Goal: Task Accomplishment & Management: Manage account settings

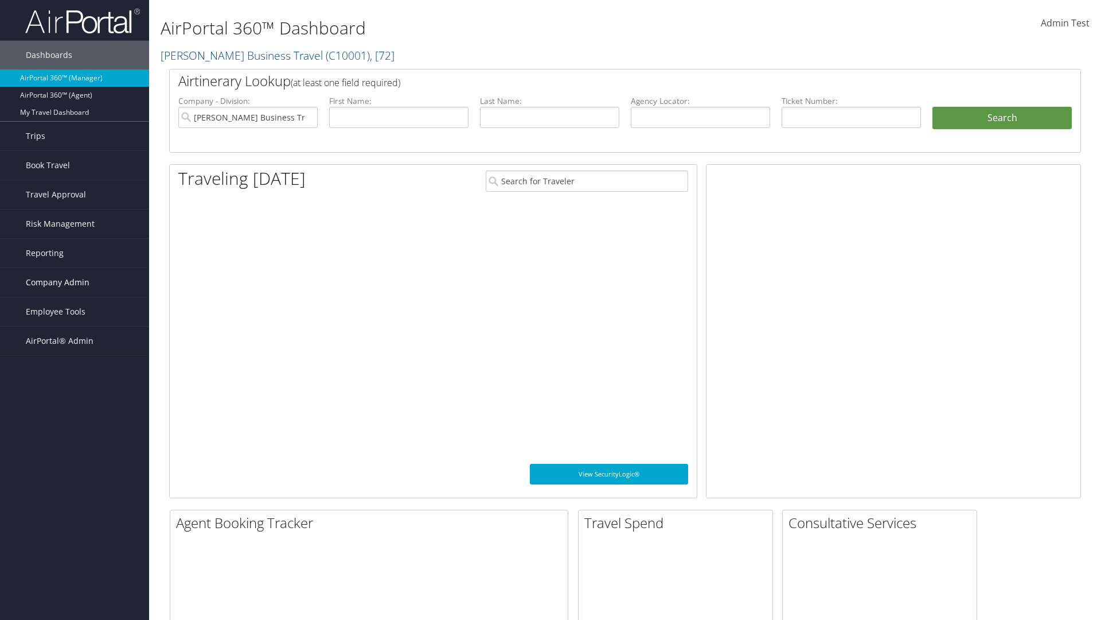
click at [75, 282] on span "Company Admin" at bounding box center [58, 282] width 64 height 29
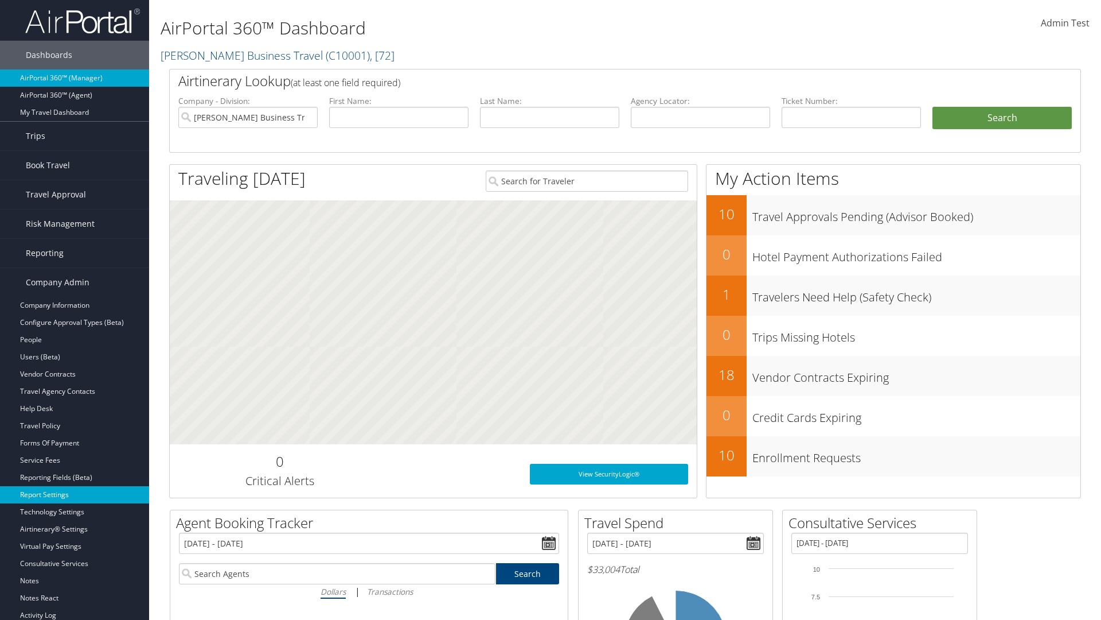
click at [75, 495] on link "Report Settings" at bounding box center [74, 494] width 149 height 17
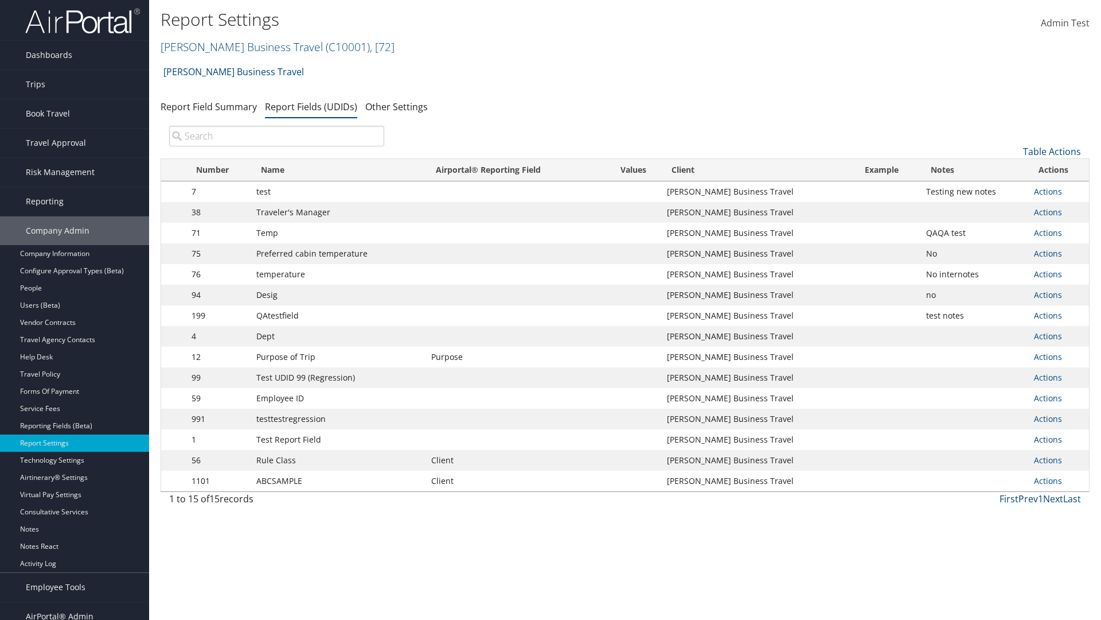
click at [277, 136] on input "search" at bounding box center [276, 136] width 215 height 21
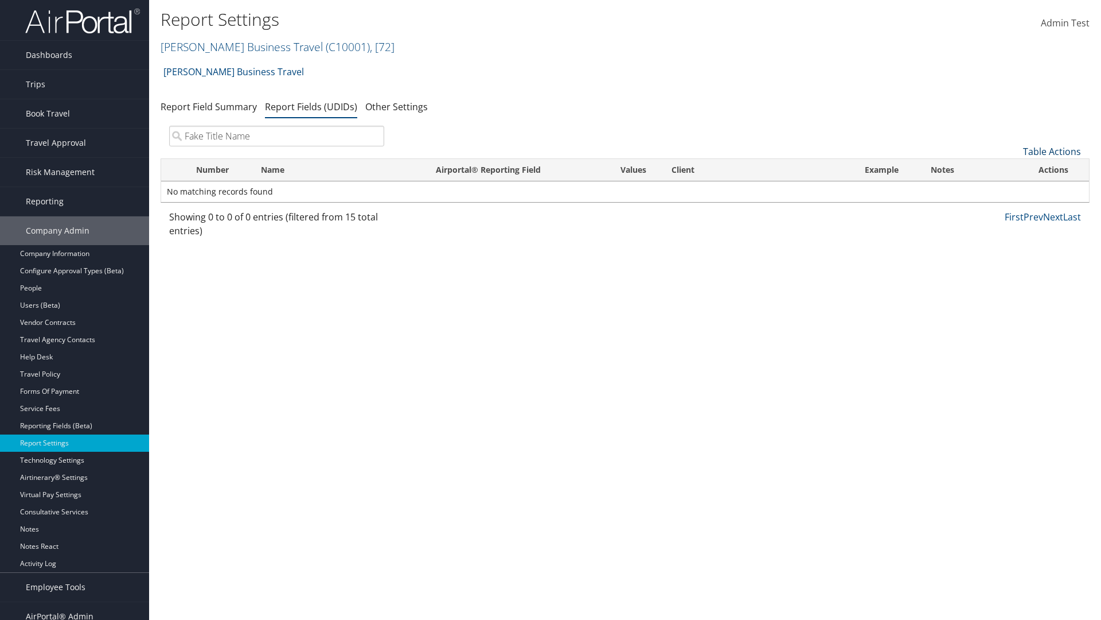
type input "Fake Title Name"
click at [1052, 151] on link "Table Actions" at bounding box center [1052, 151] width 58 height 13
click at [1014, 169] on link "New Record" at bounding box center [1014, 169] width 151 height 20
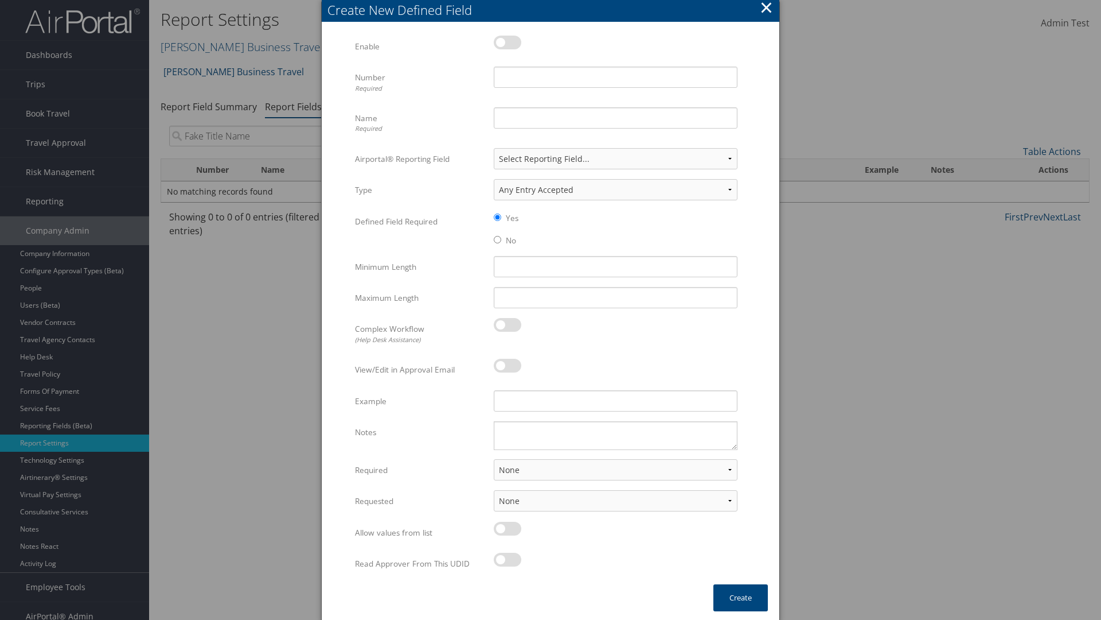
click at [508, 42] on label at bounding box center [508, 43] width 28 height 14
click at [507, 42] on input "checkbox" at bounding box center [503, 44] width 7 height 7
checkbox input "true"
click at [616, 118] on input "Name Required" at bounding box center [616, 117] width 244 height 21
type input "Fake Title Name"
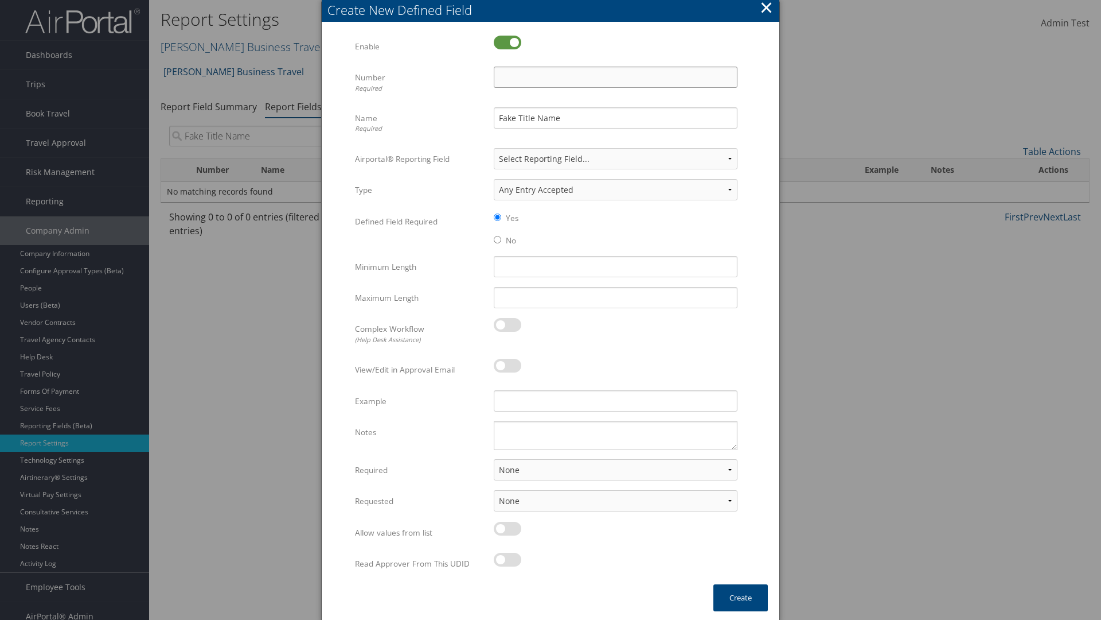
click at [616, 77] on input "Number Required" at bounding box center [616, 77] width 244 height 21
type input "333"
click at [741, 597] on button "Create" at bounding box center [741, 597] width 54 height 27
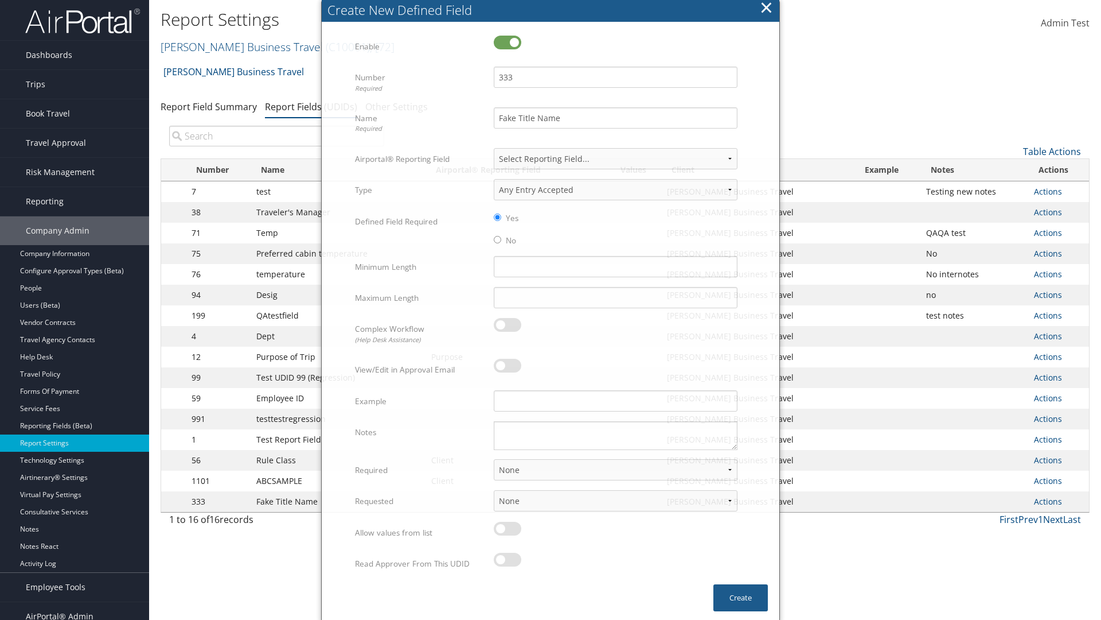
click at [277, 136] on input "search" at bounding box center [276, 136] width 215 height 21
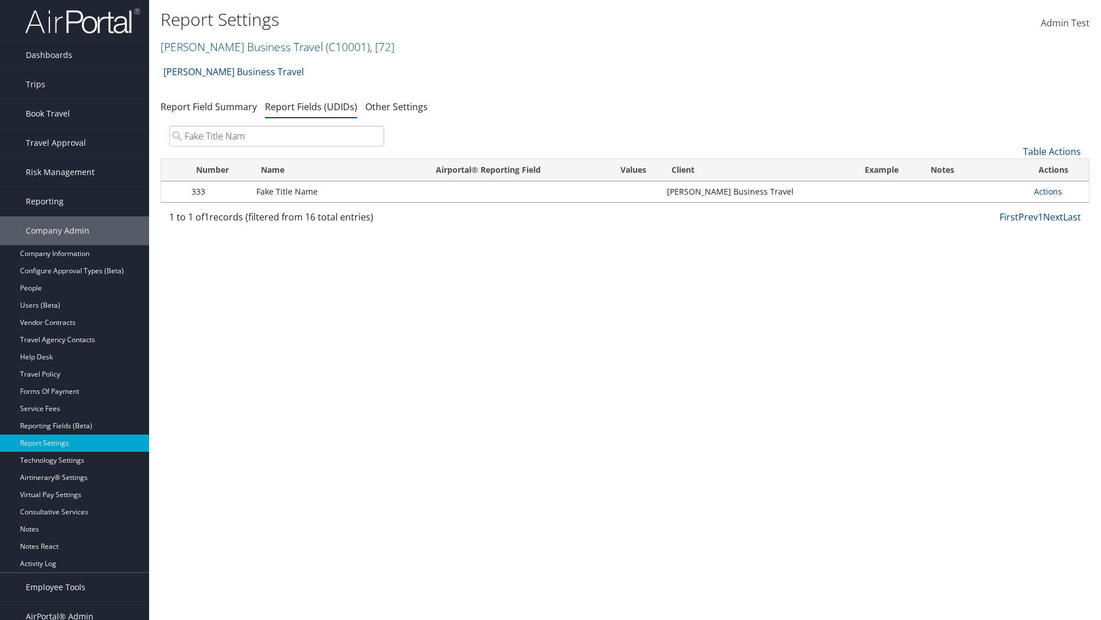
type input "Fake Title Name"
click at [277, 136] on input "search" at bounding box center [276, 136] width 215 height 21
type input "333"
click at [1048, 191] on link "Actions" at bounding box center [1048, 191] width 28 height 11
click at [1002, 248] on link "Edit" at bounding box center [1003, 248] width 114 height 20
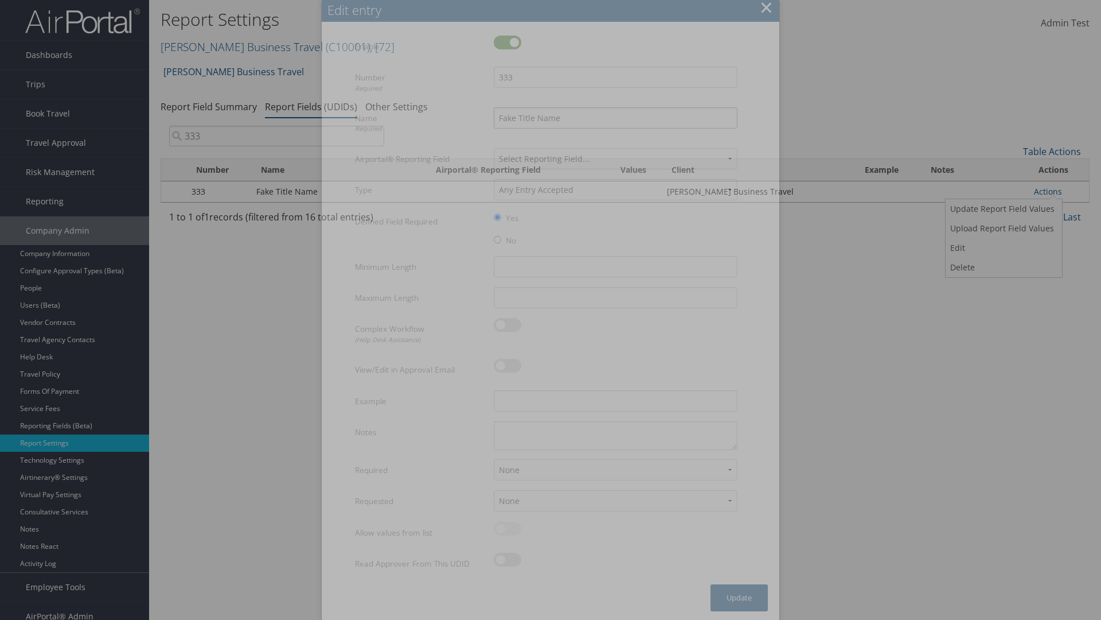
click at [616, 118] on input "Fake Title Name" at bounding box center [616, 117] width 244 height 21
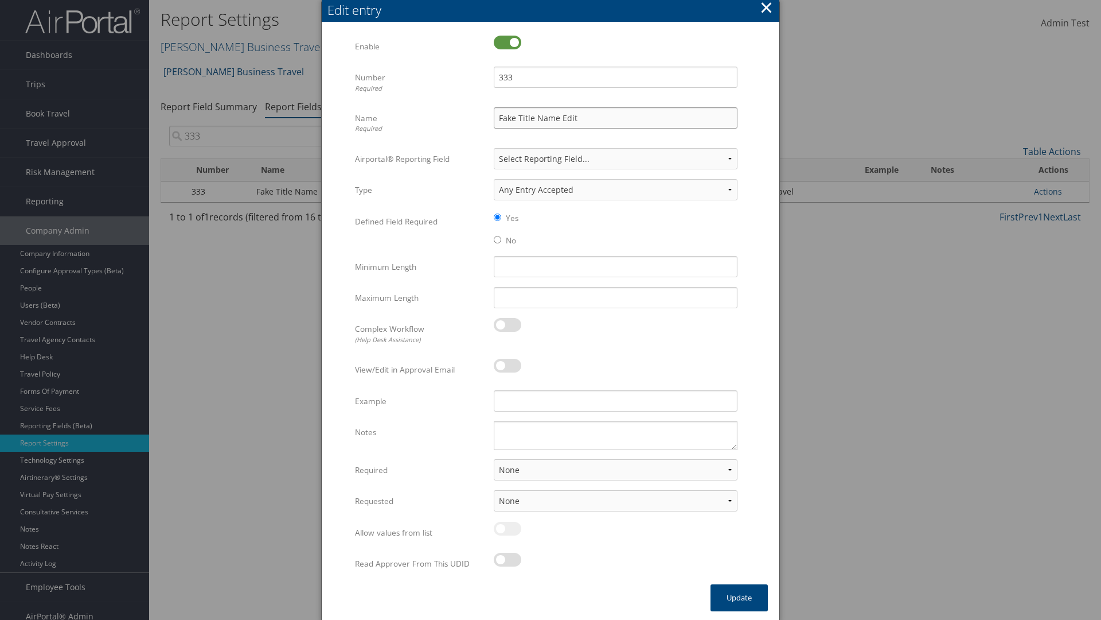
type input "Fake Title Name Edit"
click at [616, 77] on input "333" at bounding box center [616, 77] width 244 height 21
type input "3334"
click at [739, 597] on button "Update" at bounding box center [739, 597] width 57 height 27
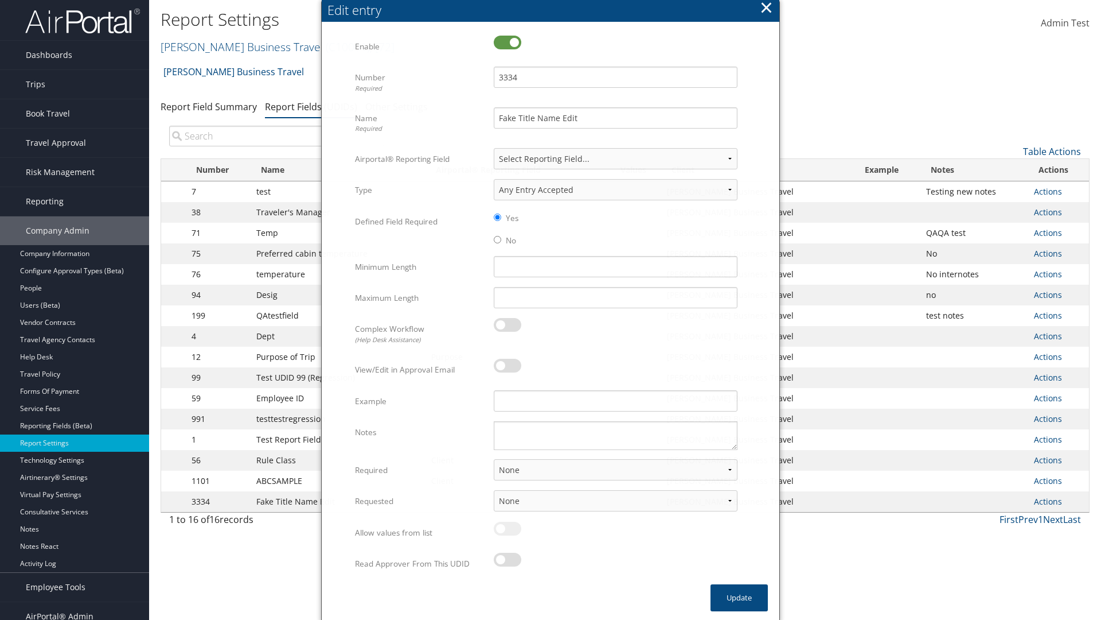
click at [277, 136] on input "search" at bounding box center [276, 136] width 215 height 21
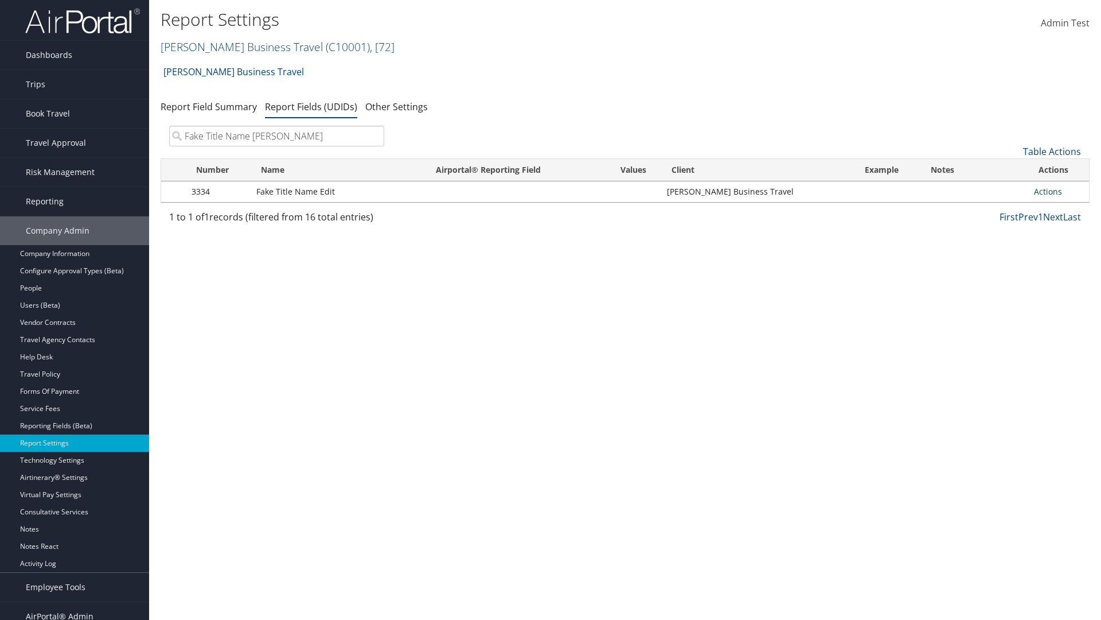
type input "Fake Title Name Edit"
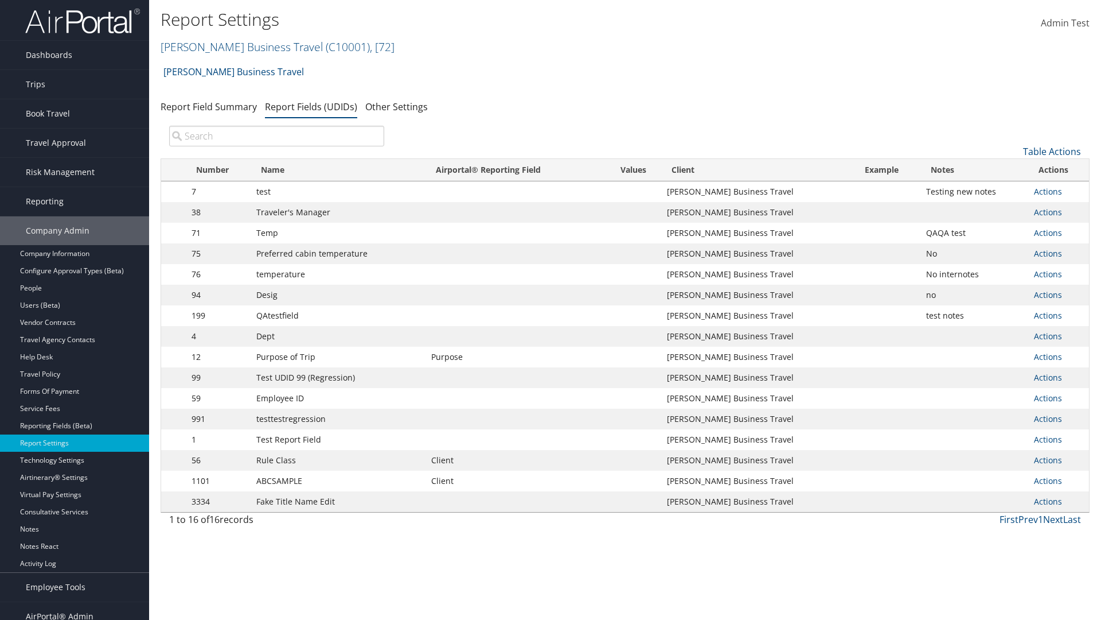
click at [277, 136] on input "search" at bounding box center [276, 136] width 215 height 21
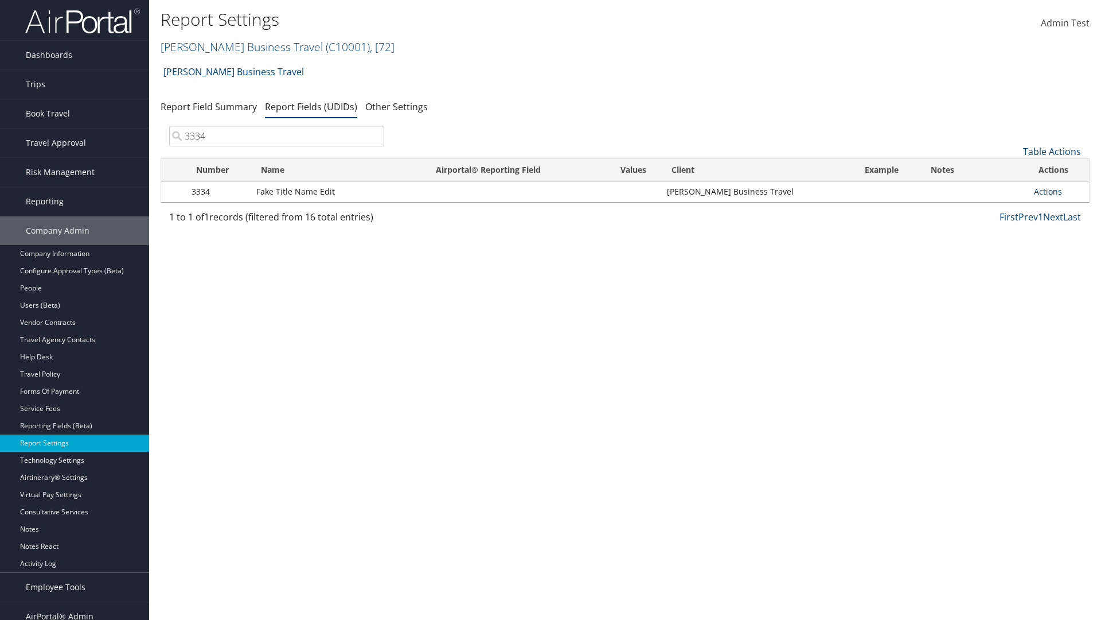
type input "3334"
click at [1048, 191] on link "Actions" at bounding box center [1048, 191] width 28 height 11
click at [1002, 228] on link "Upload Report Field Values" at bounding box center [1003, 229] width 114 height 20
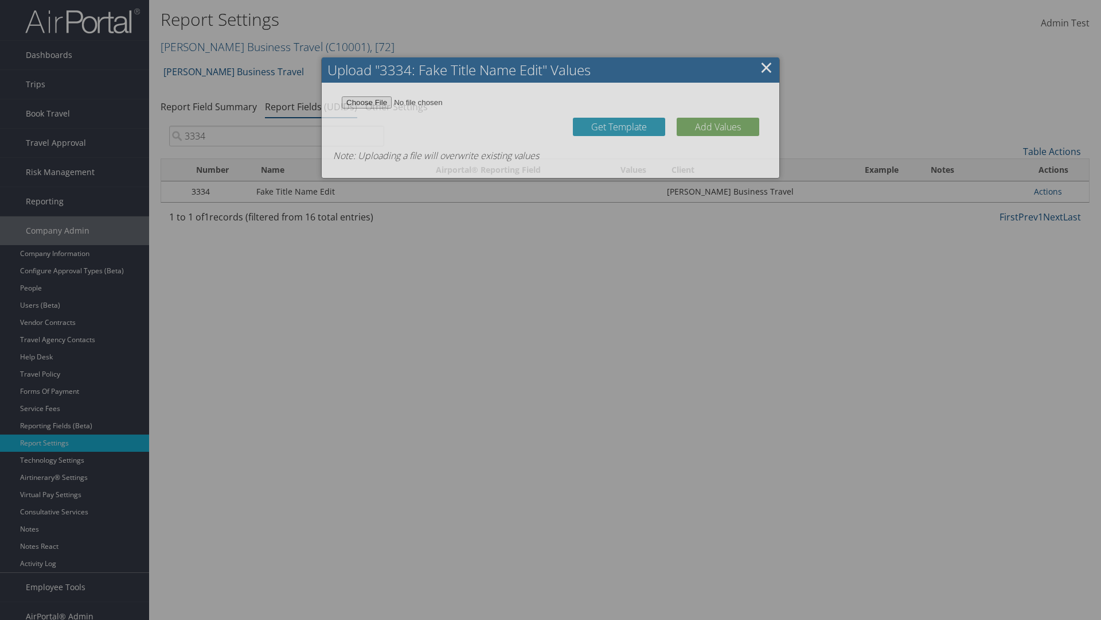
click at [619, 126] on link "Get Template" at bounding box center [619, 127] width 92 height 18
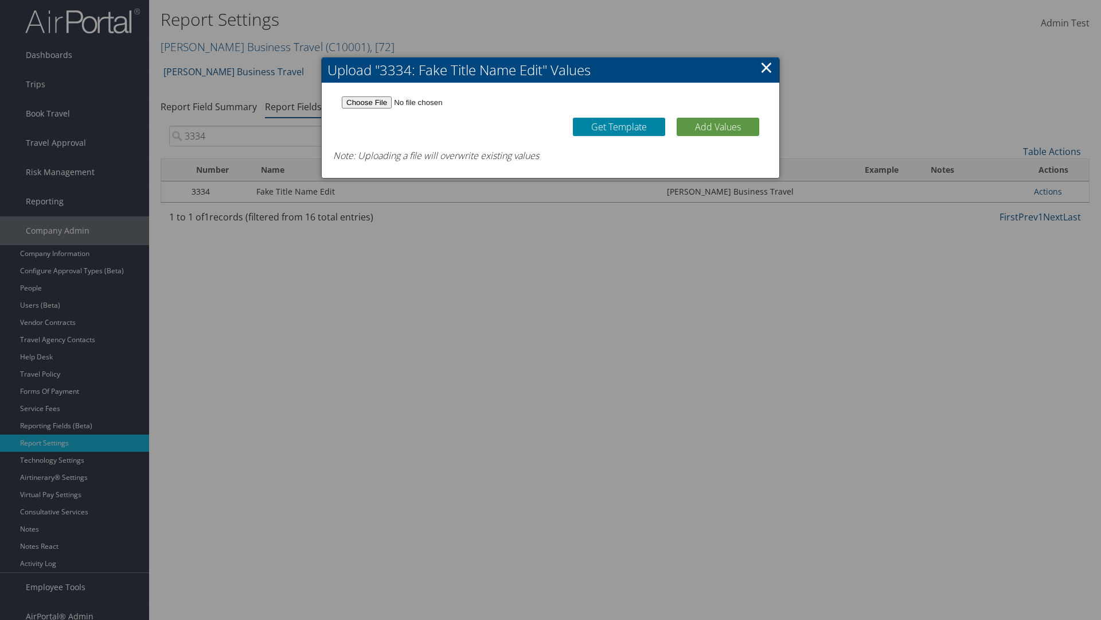
type input "C:\fakepath\udidValues.csv"
click at [718, 126] on button "Add Values" at bounding box center [718, 127] width 83 height 18
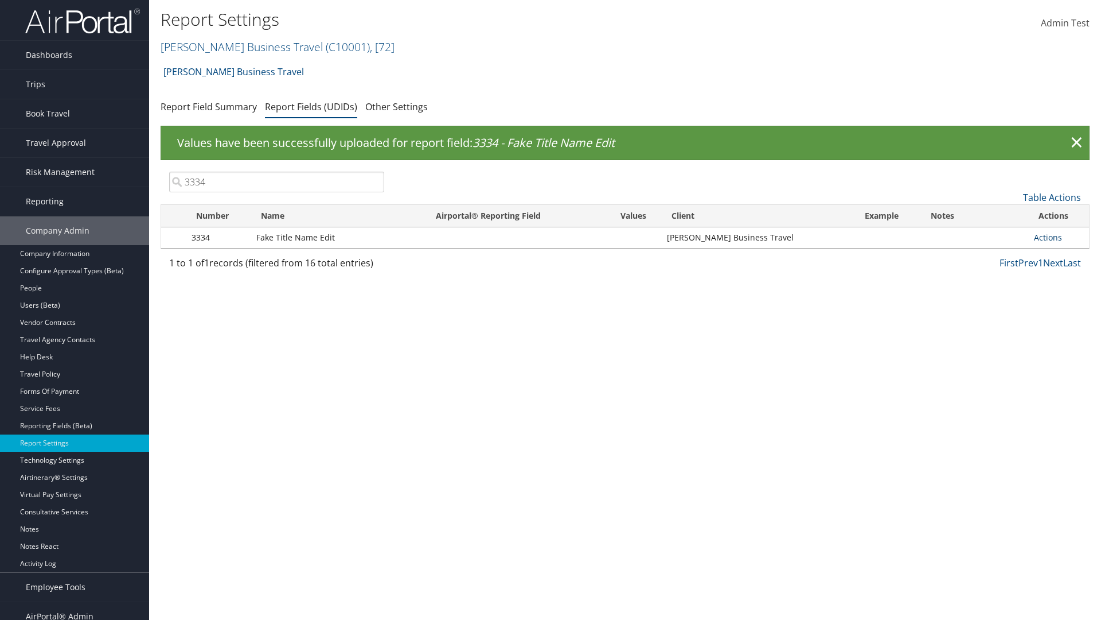
click at [1048, 237] on link "Actions" at bounding box center [1048, 237] width 28 height 11
click at [1002, 255] on link "Update Report Field Values" at bounding box center [1003, 255] width 114 height 20
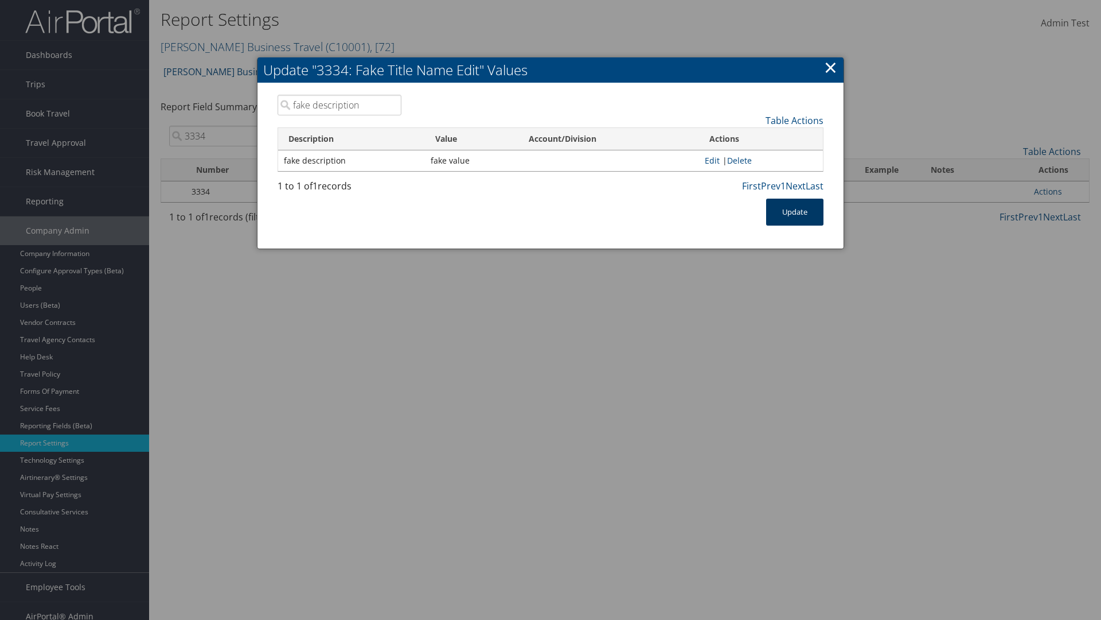
type input "fake description"
click at [795, 212] on button "Update" at bounding box center [794, 211] width 57 height 27
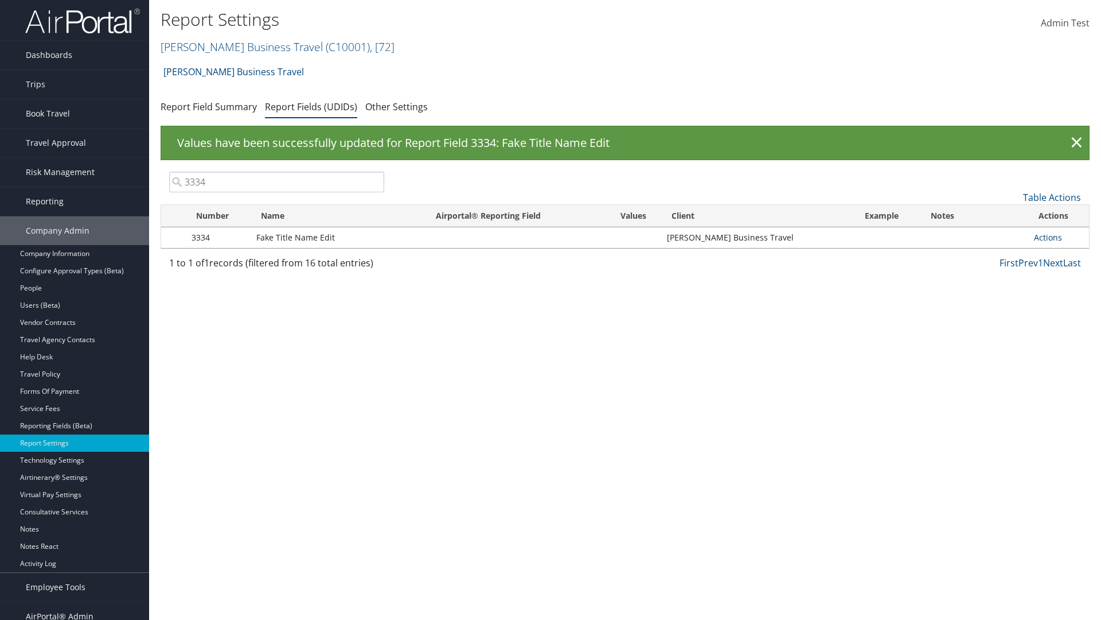
click at [1048, 237] on link "Actions" at bounding box center [1048, 237] width 28 height 11
click at [1002, 313] on link "Delete" at bounding box center [1003, 313] width 114 height 20
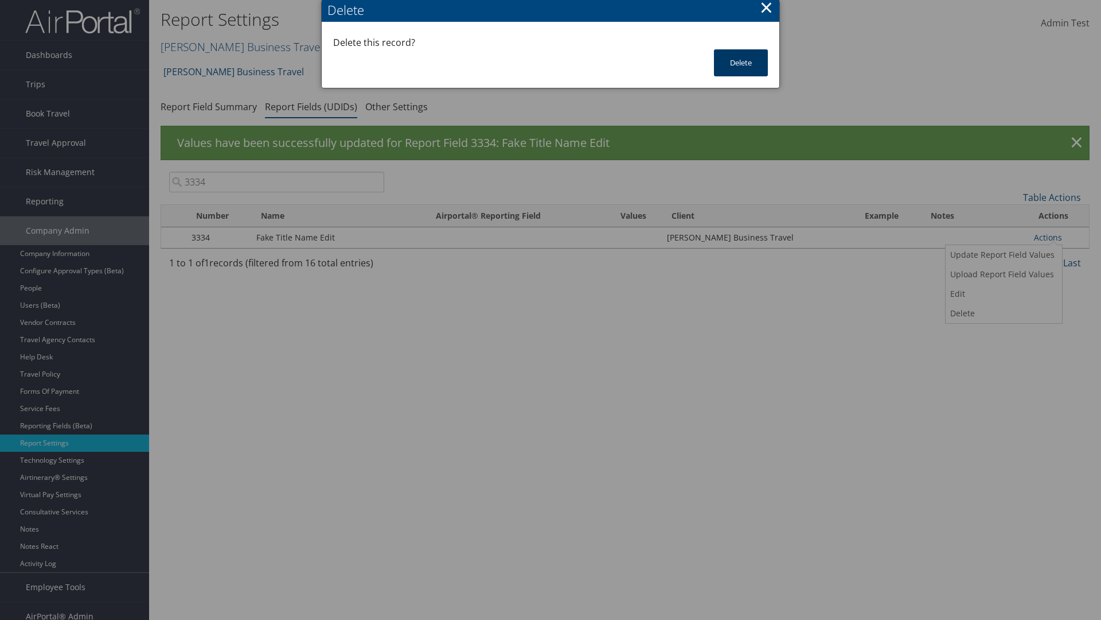
click at [741, 63] on button "Delete" at bounding box center [741, 62] width 54 height 27
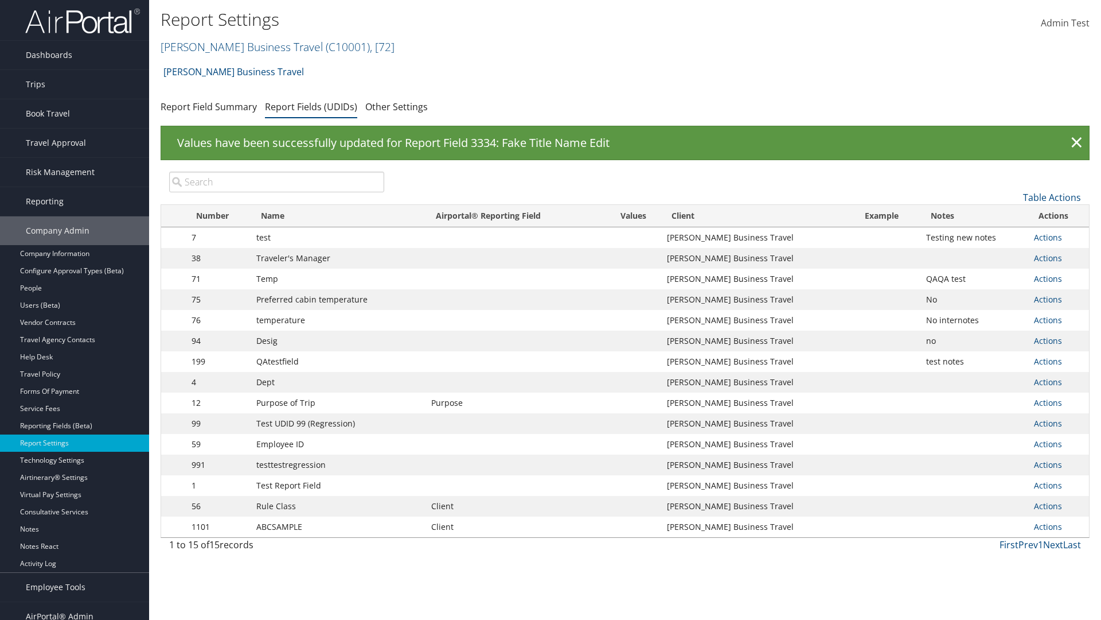
click at [277, 182] on input "search" at bounding box center [276, 182] width 215 height 21
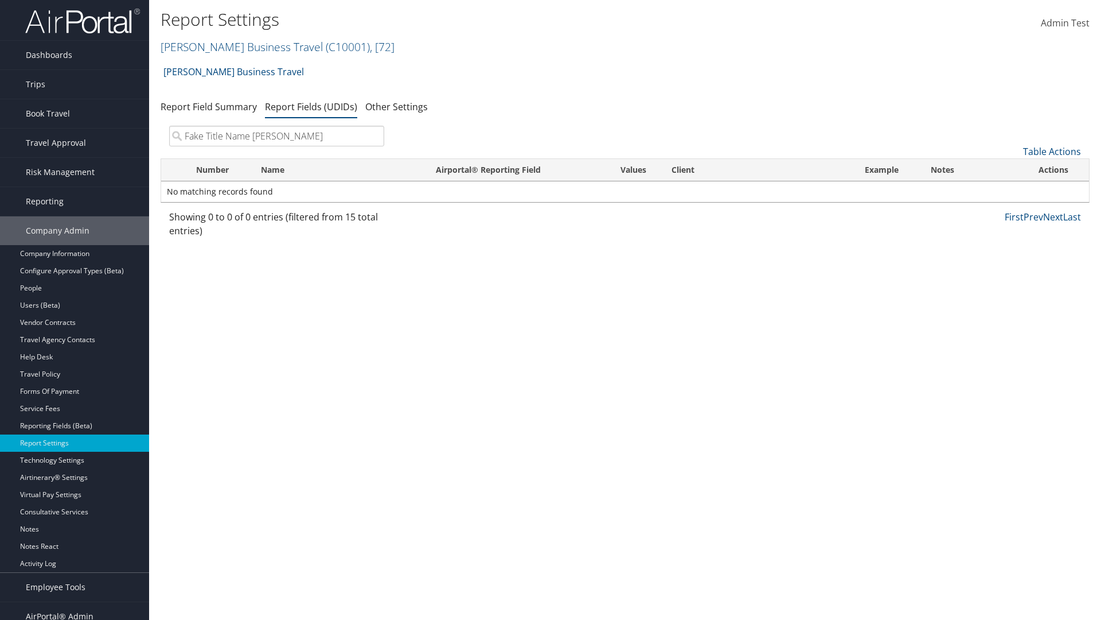
type input "Fake Title Name Edit"
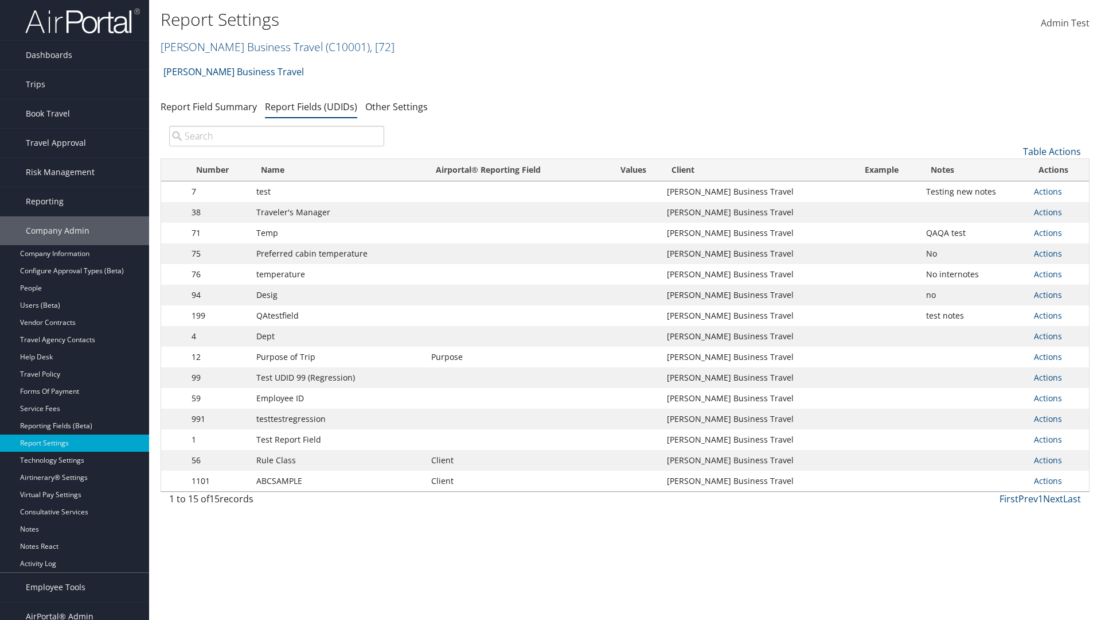
click at [277, 136] on input "search" at bounding box center [276, 136] width 215 height 21
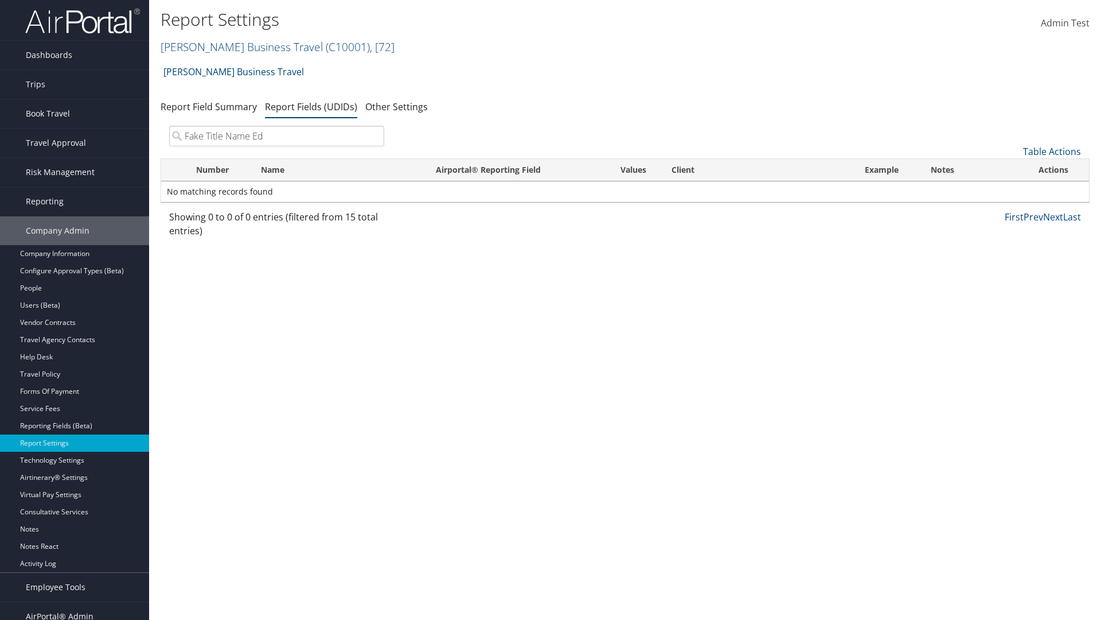
type input "Fake Title Name [PERSON_NAME]"
